Goal: Unclear: Browse casually

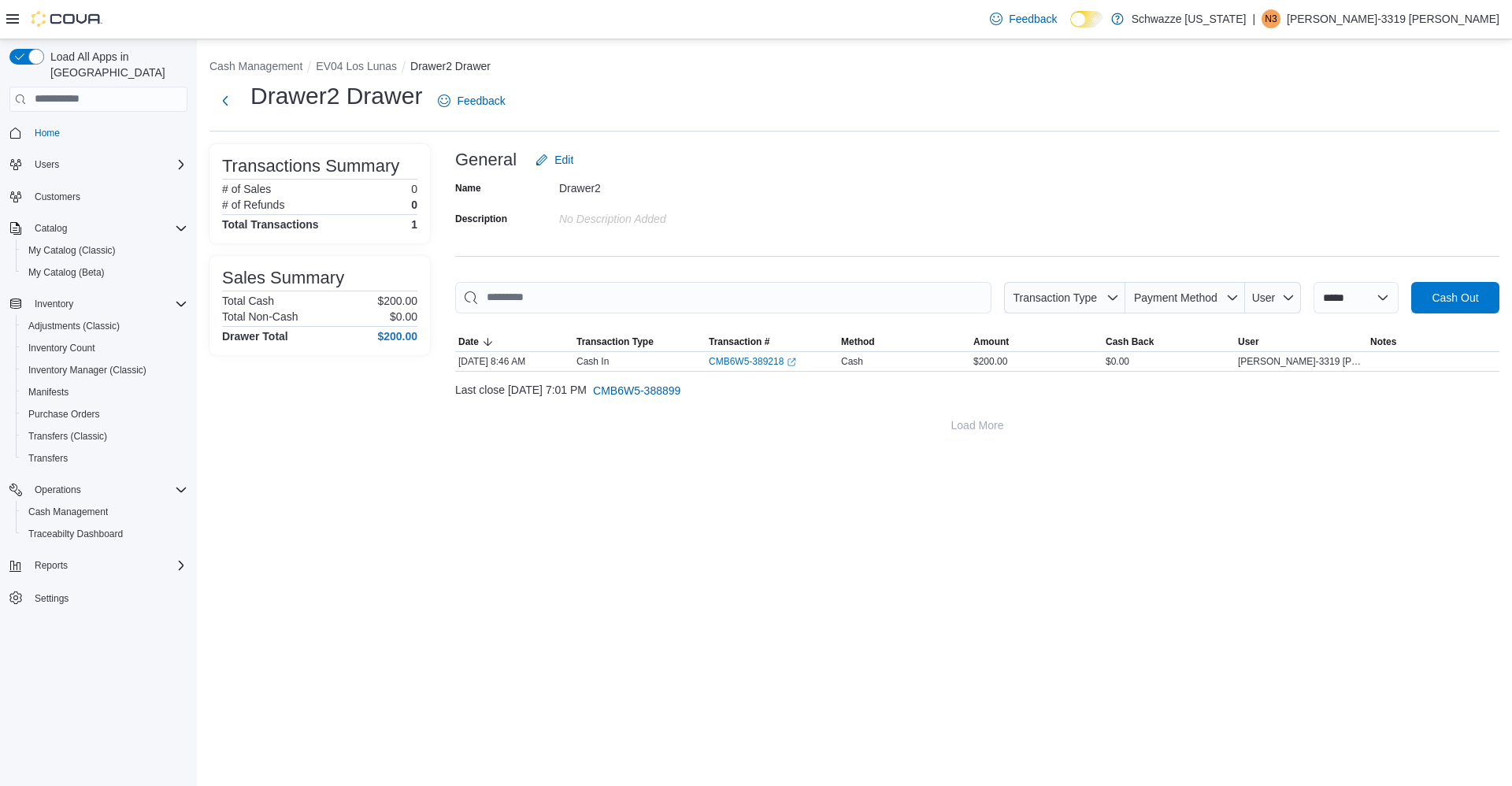
drag, startPoint x: 0, startPoint y: 0, endPoint x: 1074, endPoint y: 665, distance: 1263.2
click at [1074, 665] on div "**********" at bounding box center [854, 412] width 1315 height 746
